Goal: Information Seeking & Learning: Learn about a topic

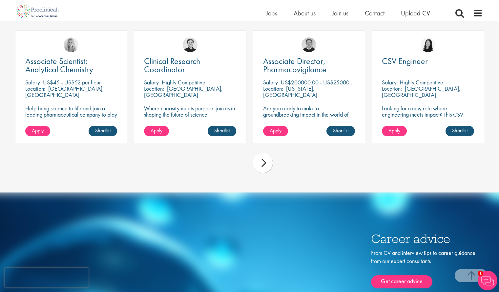
scroll to position [1800, 0]
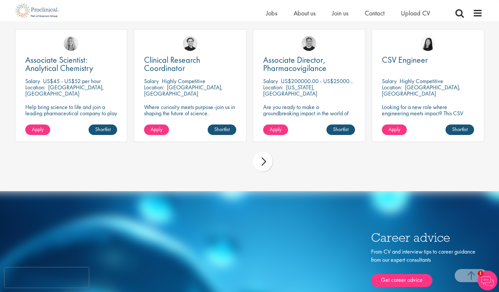
click at [265, 158] on div "next" at bounding box center [263, 162] width 20 height 20
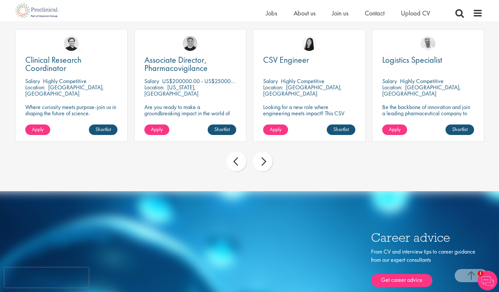
click at [265, 158] on div "next" at bounding box center [263, 162] width 20 height 20
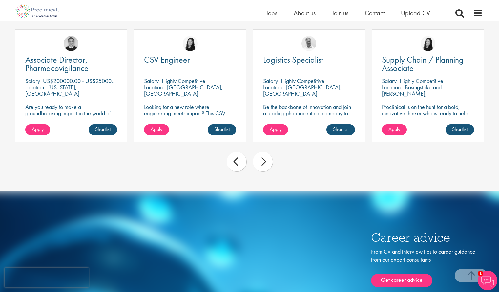
click at [265, 158] on div "next" at bounding box center [263, 162] width 20 height 20
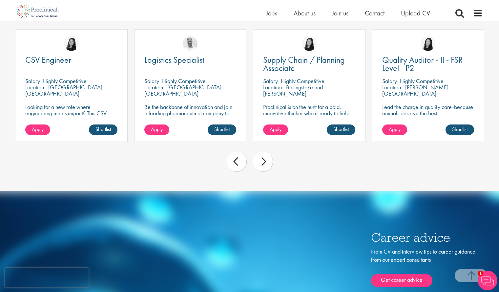
click at [265, 158] on div "next" at bounding box center [263, 162] width 20 height 20
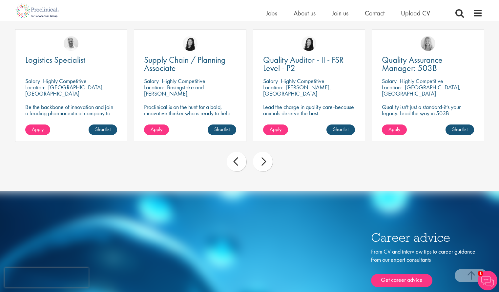
click at [265, 158] on div "next" at bounding box center [263, 162] width 20 height 20
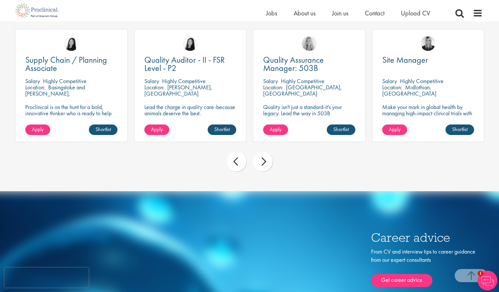
click at [265, 158] on div "next" at bounding box center [263, 162] width 20 height 20
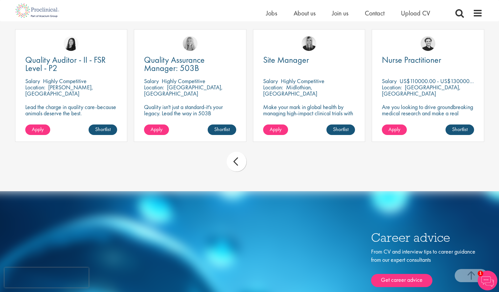
click at [265, 158] on div "prev next" at bounding box center [250, 162] width 476 height 29
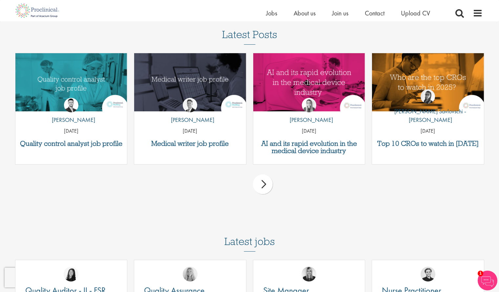
scroll to position [1570, 0]
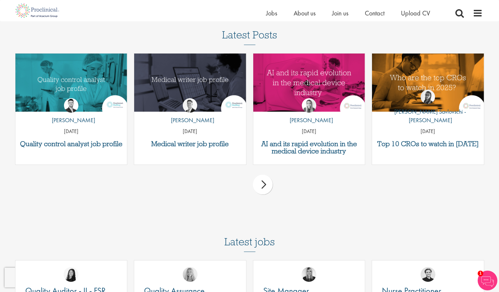
click at [265, 188] on div "next" at bounding box center [263, 184] width 20 height 20
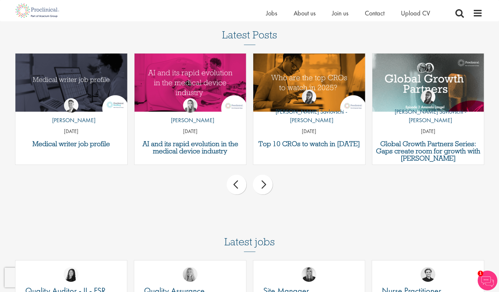
click at [265, 188] on div "next" at bounding box center [263, 184] width 20 height 20
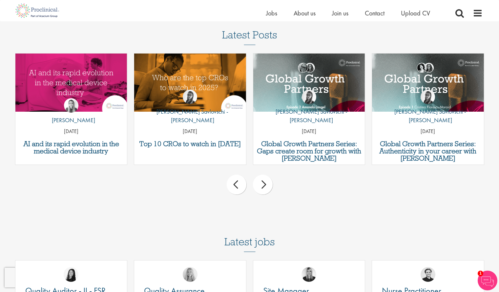
click at [265, 188] on div "next" at bounding box center [263, 184] width 20 height 20
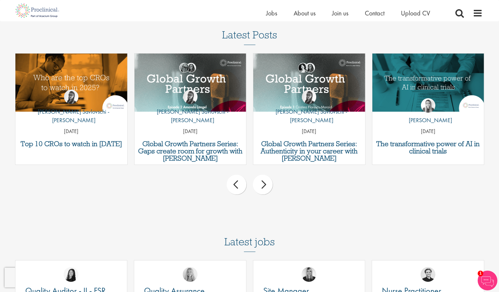
click at [265, 188] on div "next" at bounding box center [263, 184] width 20 height 20
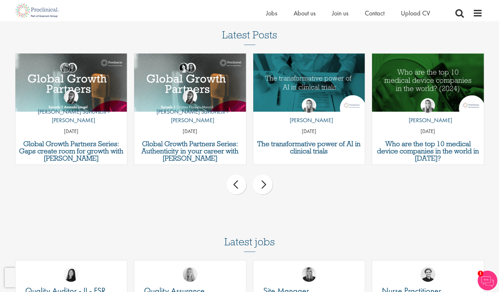
click at [265, 188] on div "next" at bounding box center [263, 184] width 20 height 20
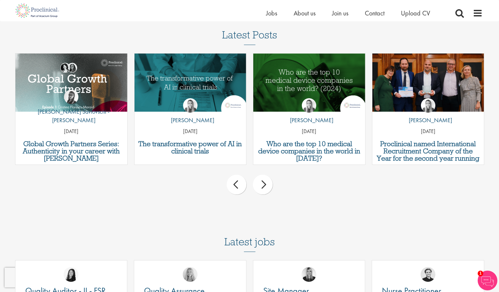
click at [265, 188] on div "next" at bounding box center [263, 184] width 20 height 20
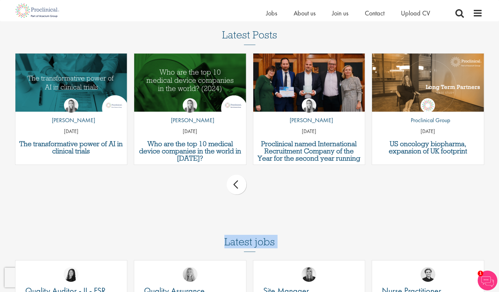
click at [265, 188] on div "prev next" at bounding box center [250, 185] width 476 height 29
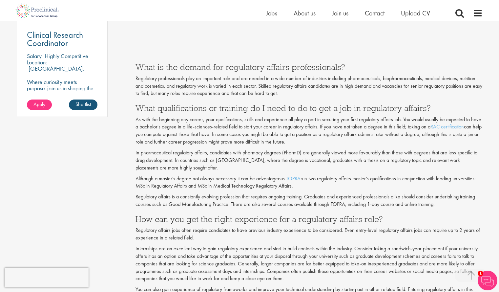
scroll to position [509, 0]
